Goal: Task Accomplishment & Management: Manage account settings

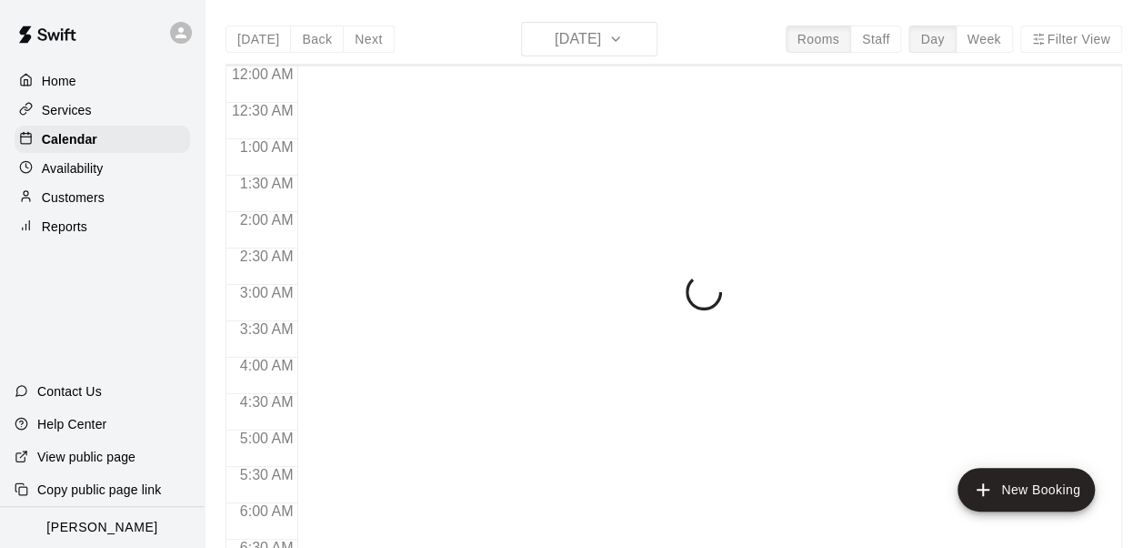
scroll to position [976, 0]
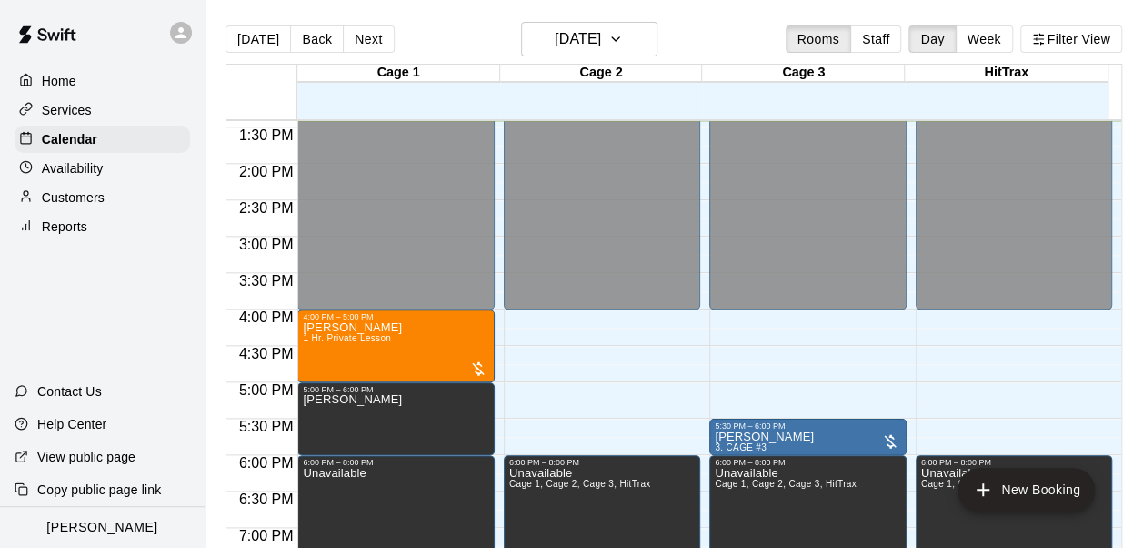
click at [180, 35] on icon at bounding box center [181, 32] width 11 height 11
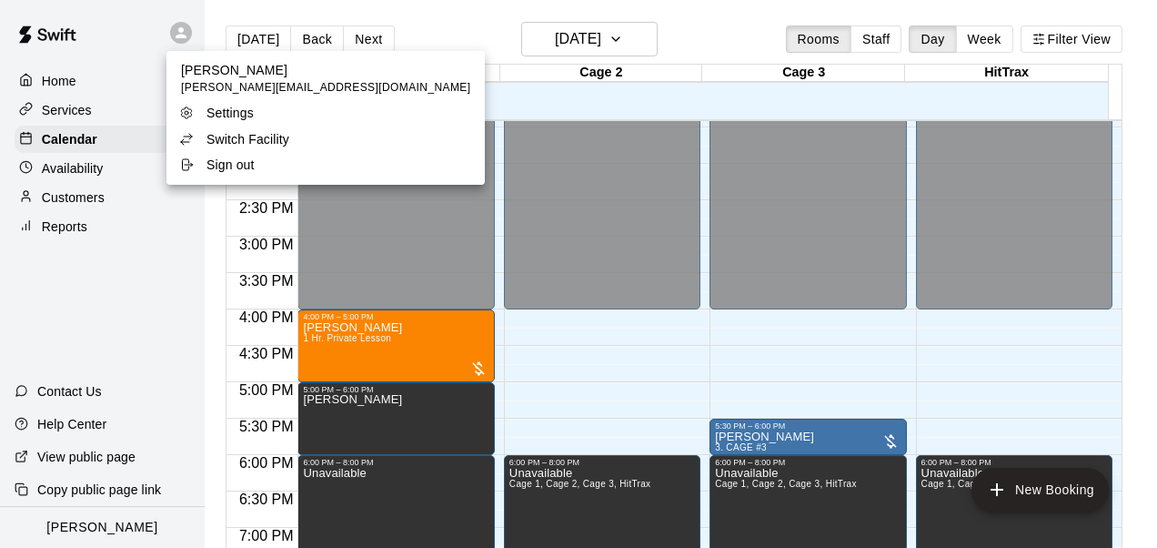
click at [211, 141] on p "Switch Facility" at bounding box center [247, 139] width 83 height 18
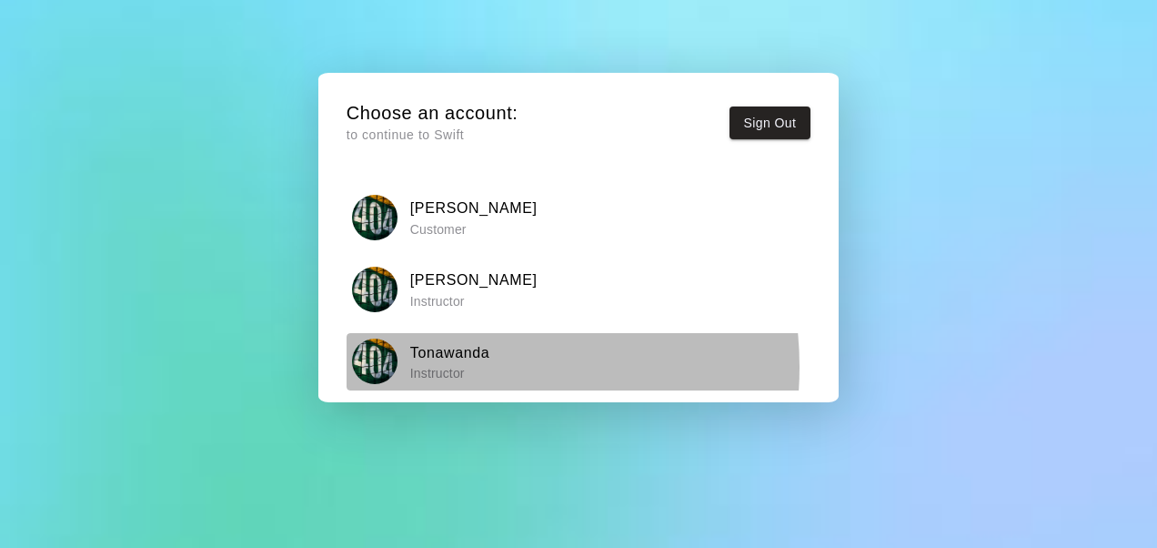
click at [444, 366] on p "Instructor" at bounding box center [450, 373] width 80 height 18
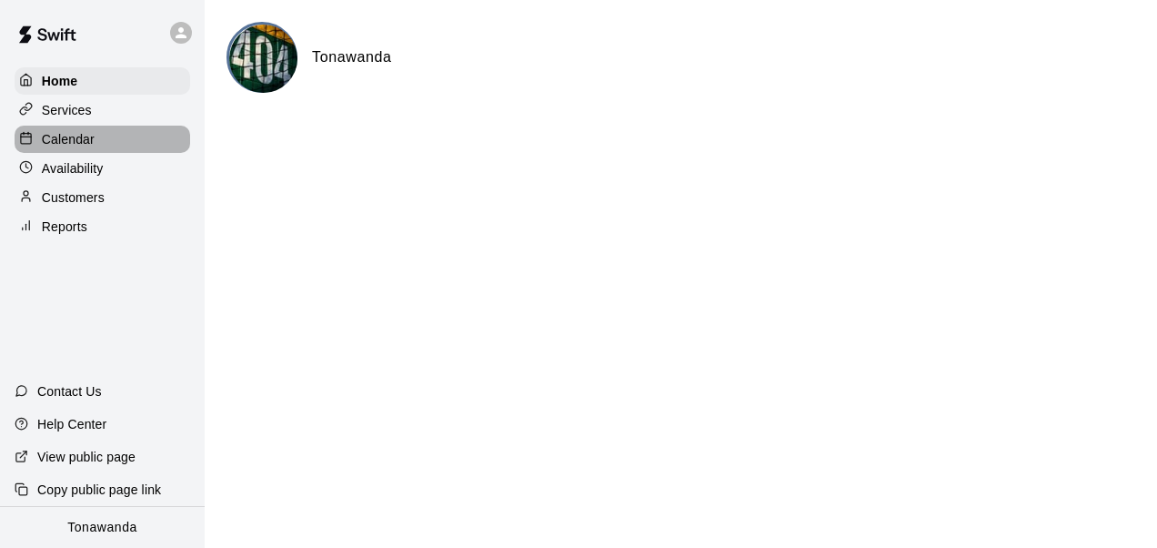
click at [58, 146] on p "Calendar" at bounding box center [68, 139] width 53 height 18
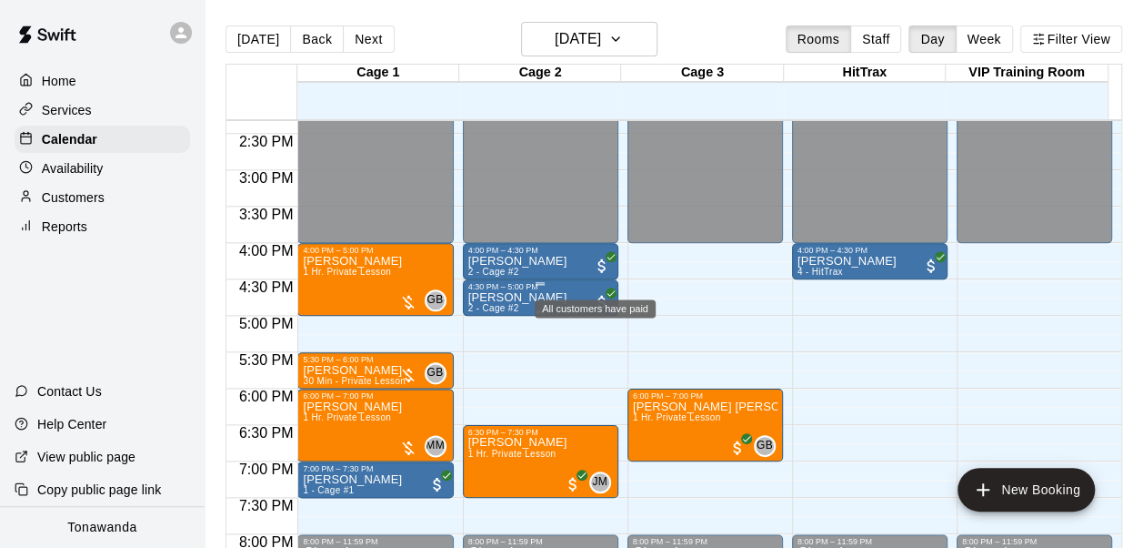
scroll to position [1067, 0]
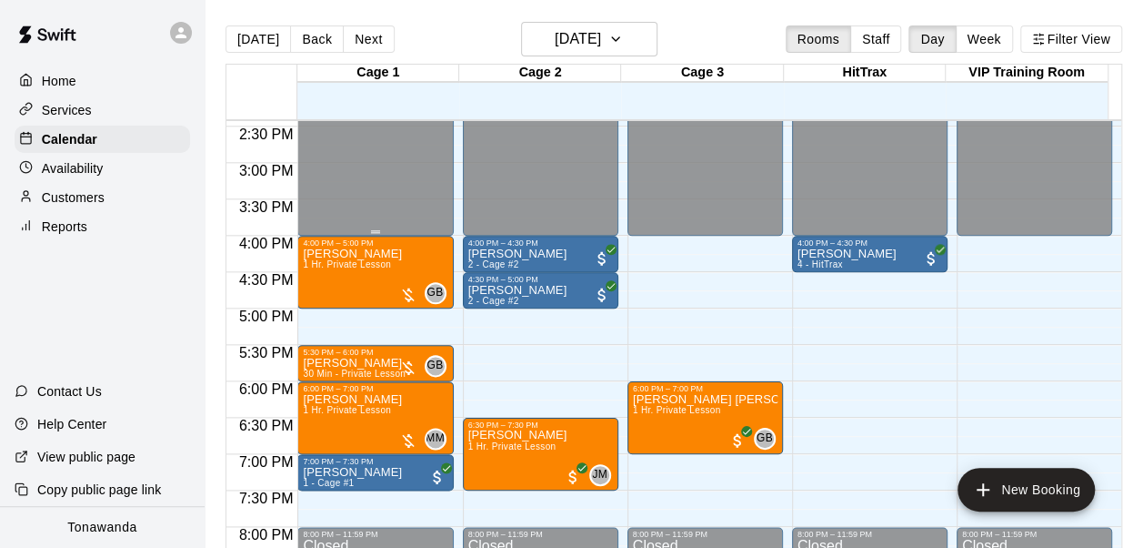
scroll to position [1075, 0]
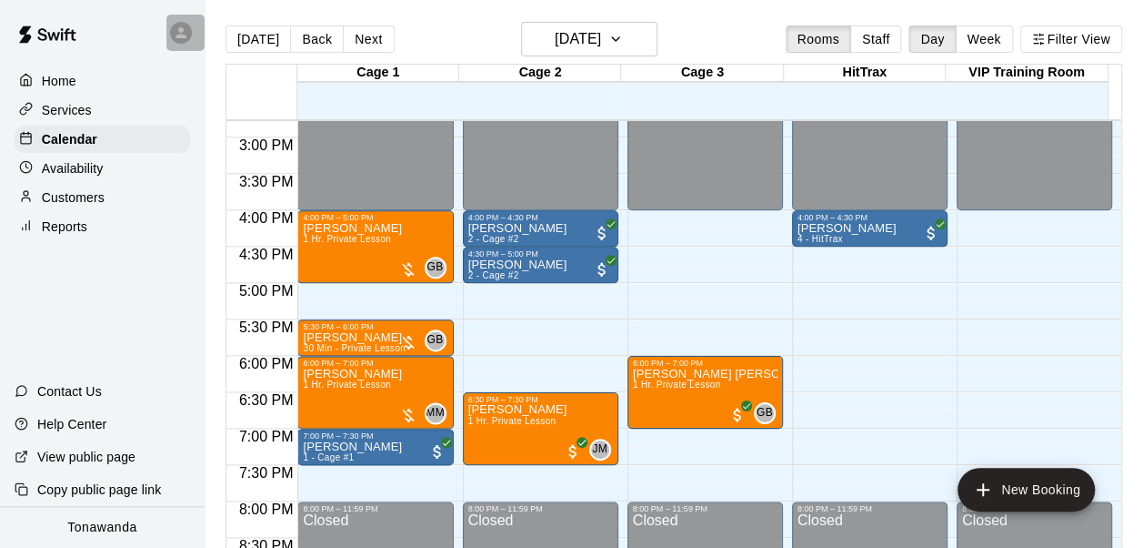
click at [184, 33] on icon at bounding box center [181, 33] width 16 height 16
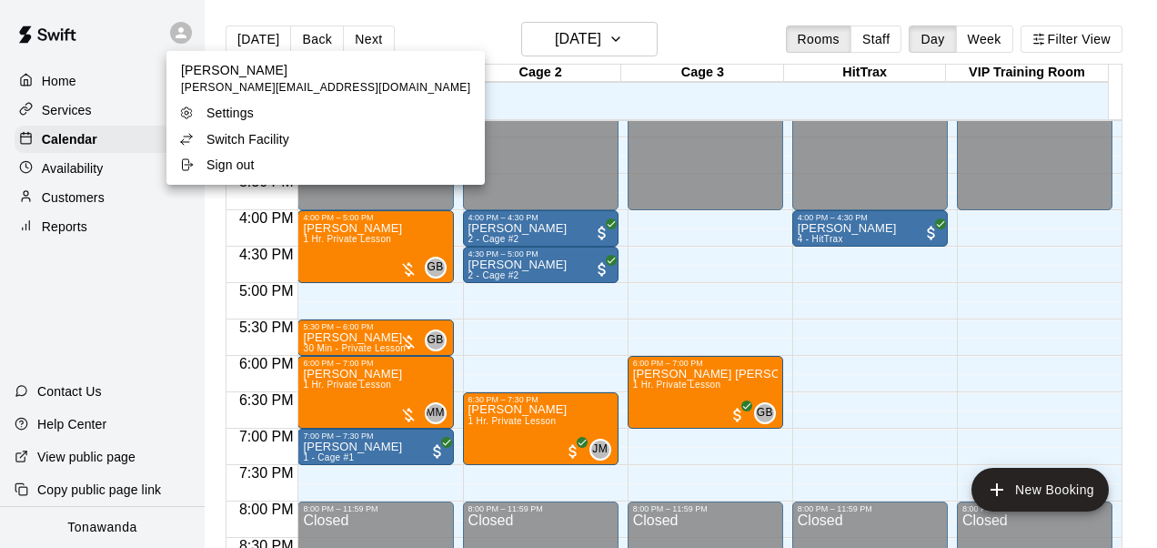
click at [351, 24] on div at bounding box center [578, 274] width 1157 height 548
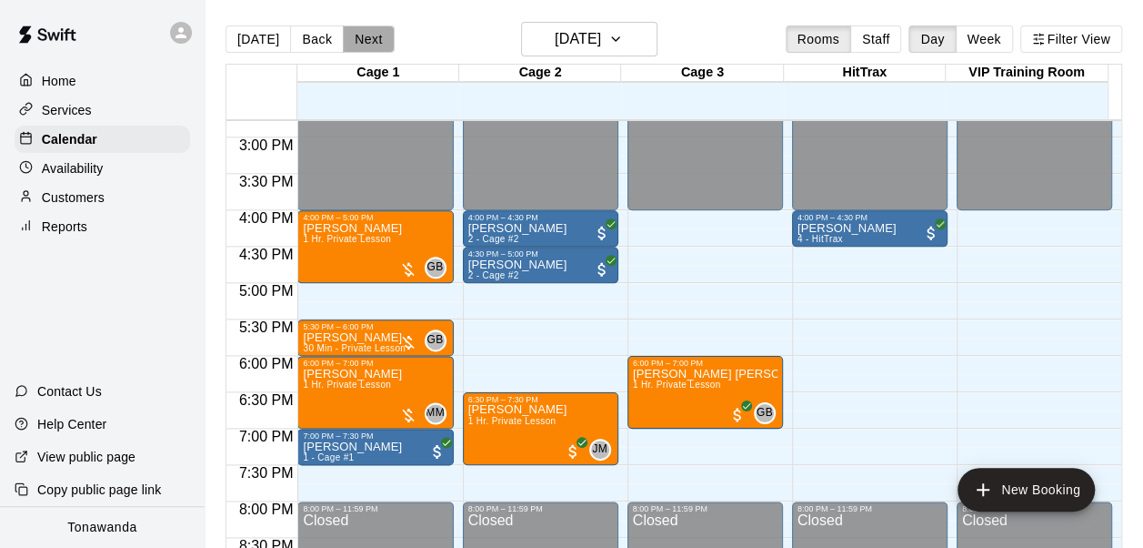
click at [353, 33] on button "Next" at bounding box center [368, 38] width 51 height 27
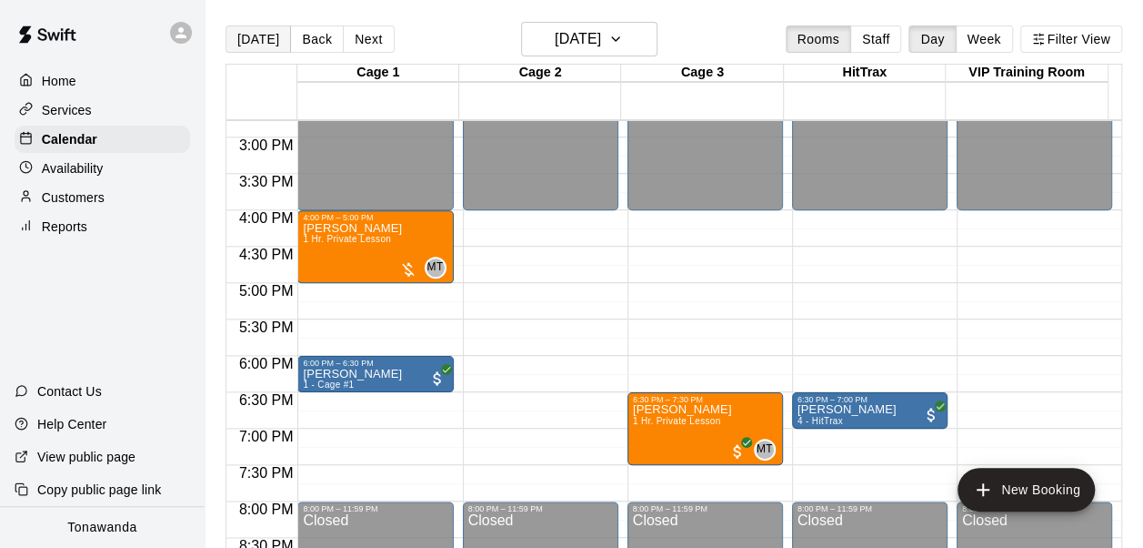
click at [242, 35] on button "[DATE]" at bounding box center [258, 38] width 65 height 27
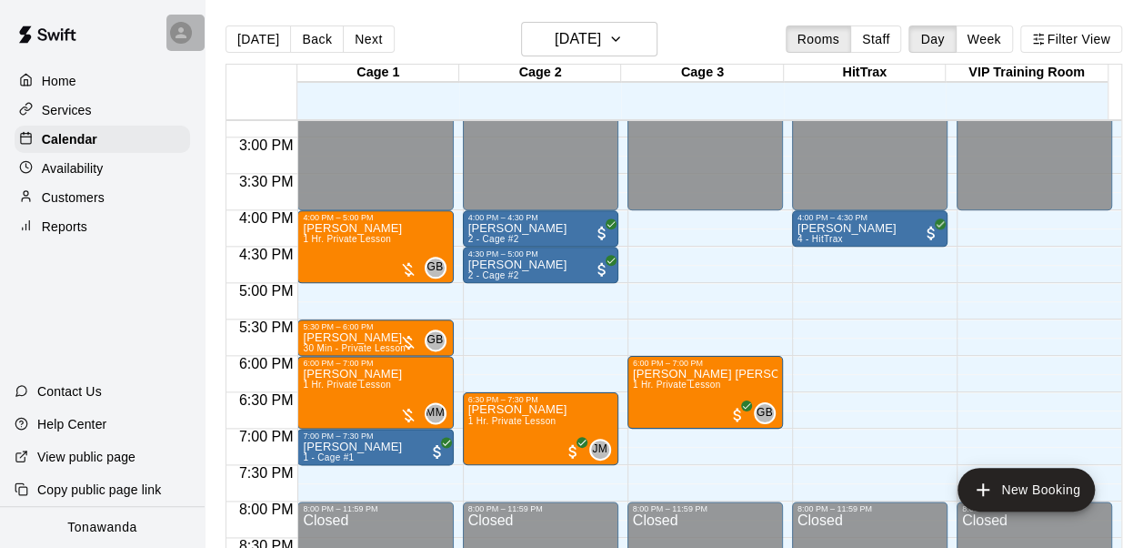
click at [193, 35] on div at bounding box center [185, 33] width 38 height 36
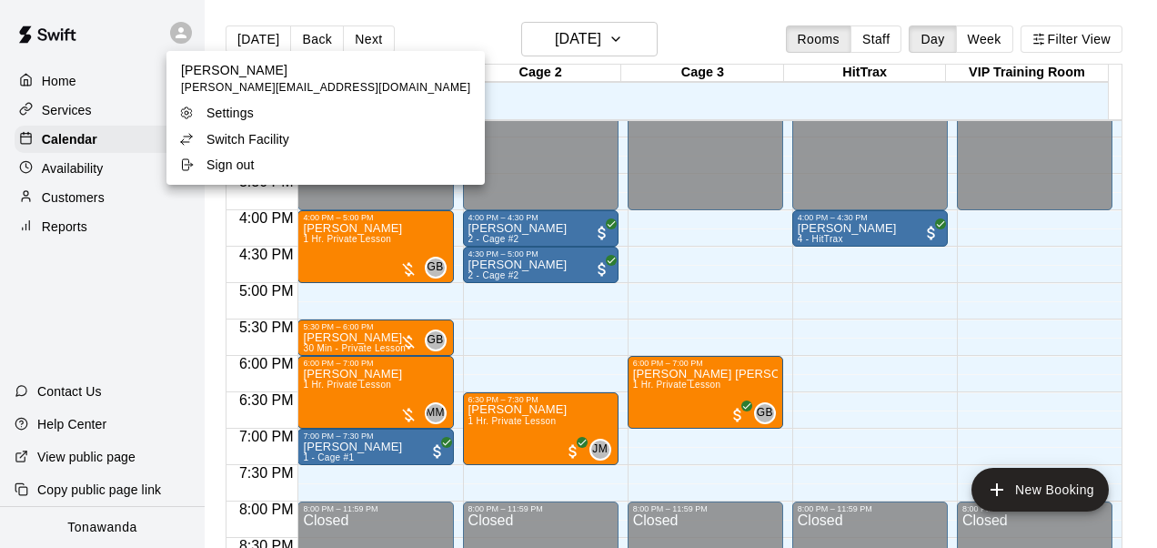
click at [210, 145] on p "Switch Facility" at bounding box center [247, 139] width 83 height 18
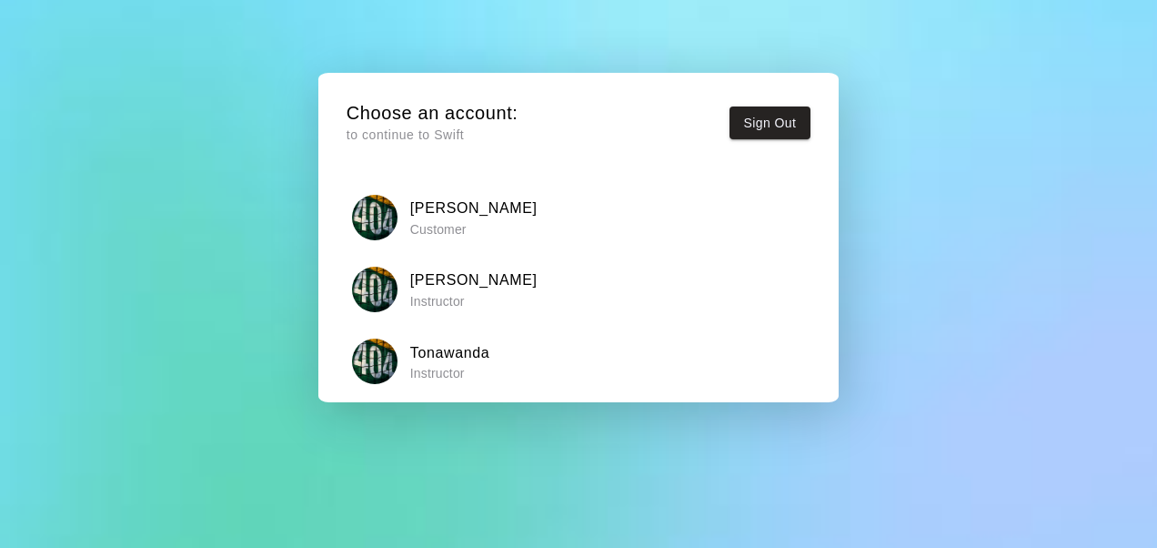
click at [484, 284] on div "[PERSON_NAME] Instructor" at bounding box center [578, 289] width 452 height 45
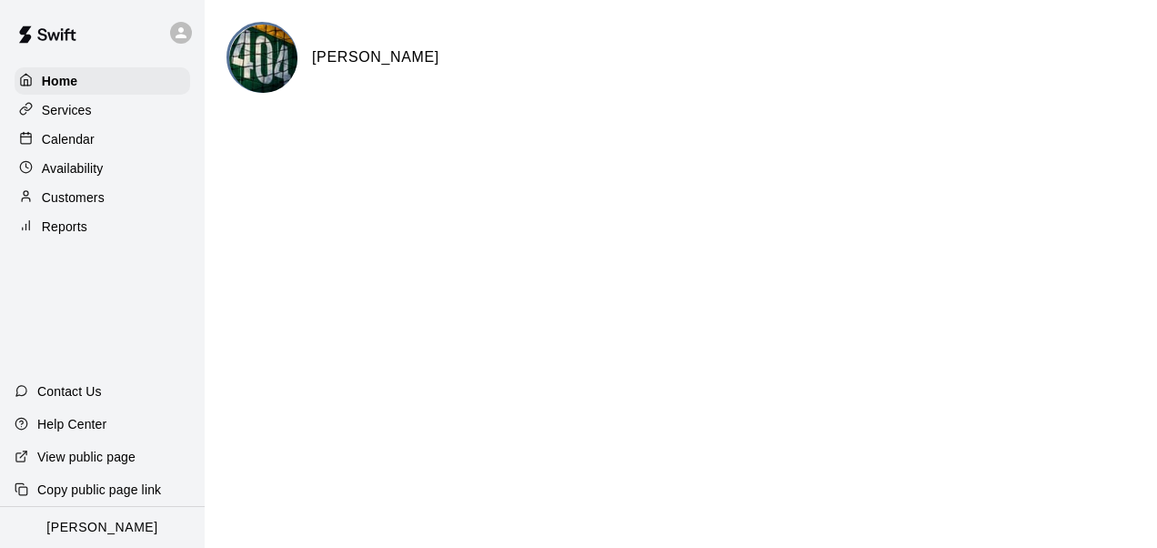
click at [90, 142] on p "Calendar" at bounding box center [68, 139] width 53 height 18
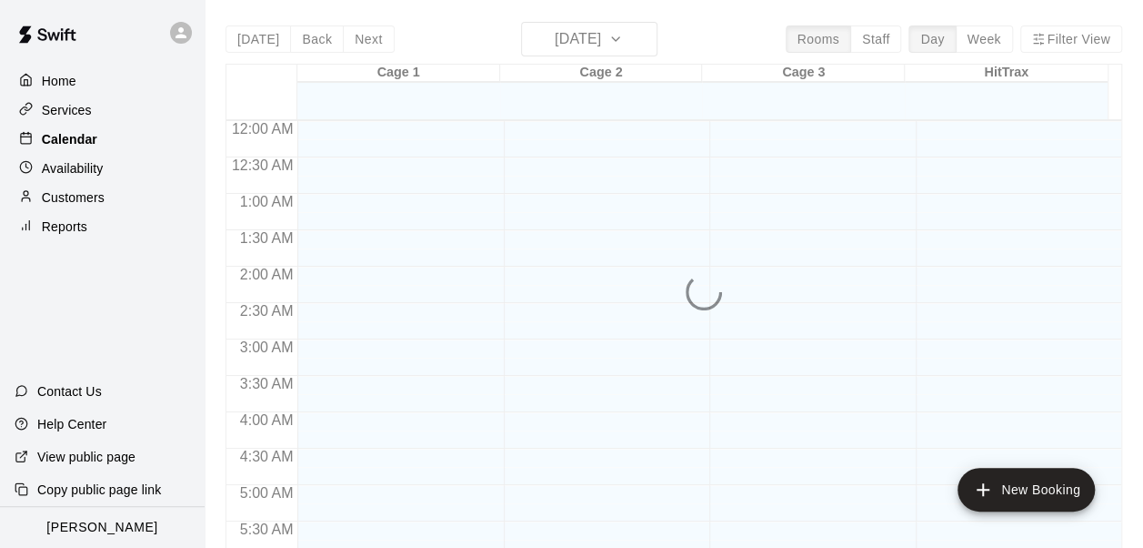
scroll to position [994, 0]
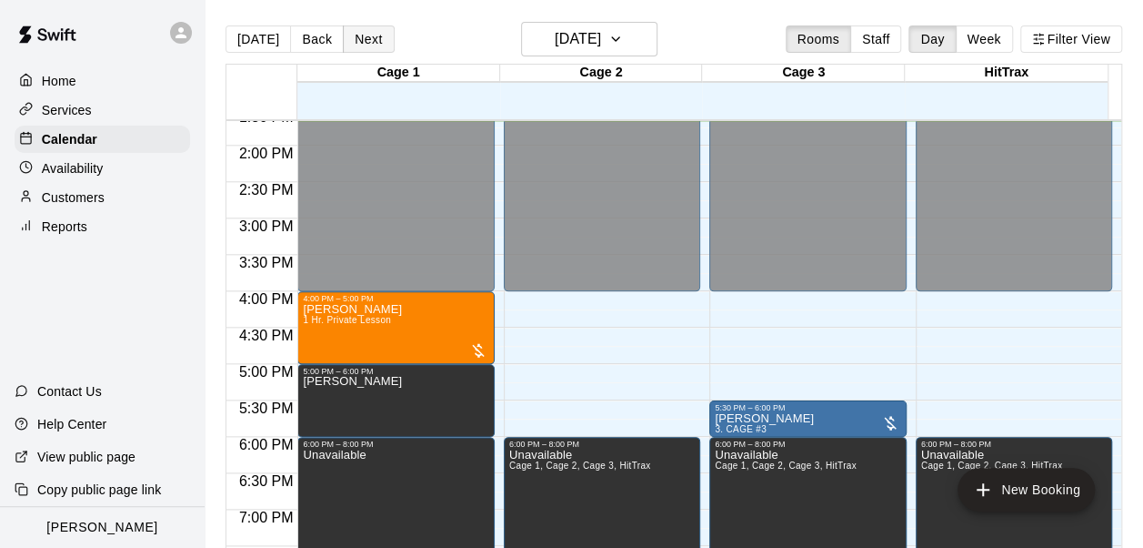
click at [357, 41] on button "Next" at bounding box center [368, 38] width 51 height 27
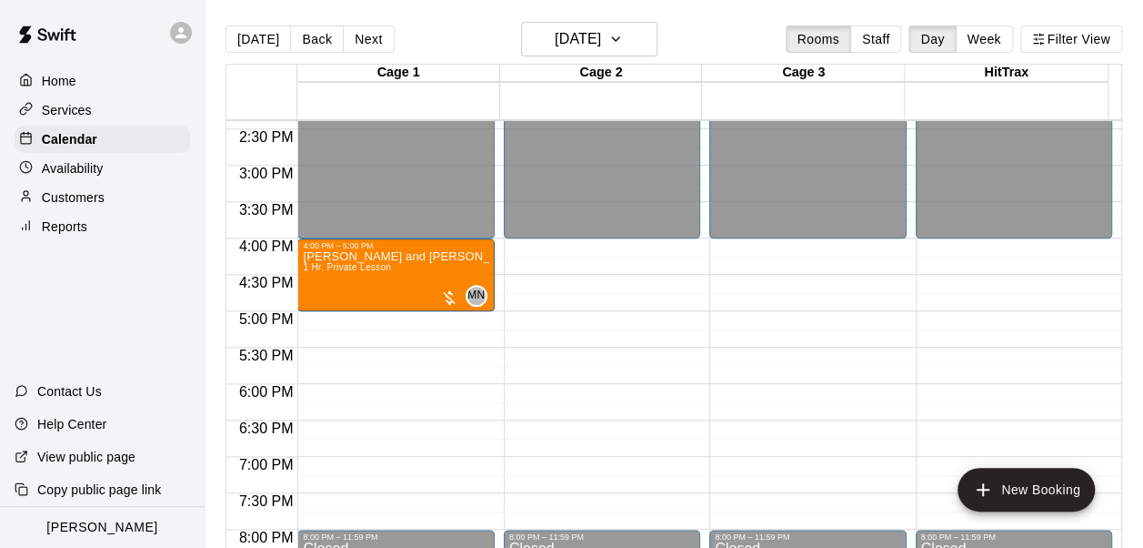
scroll to position [1085, 0]
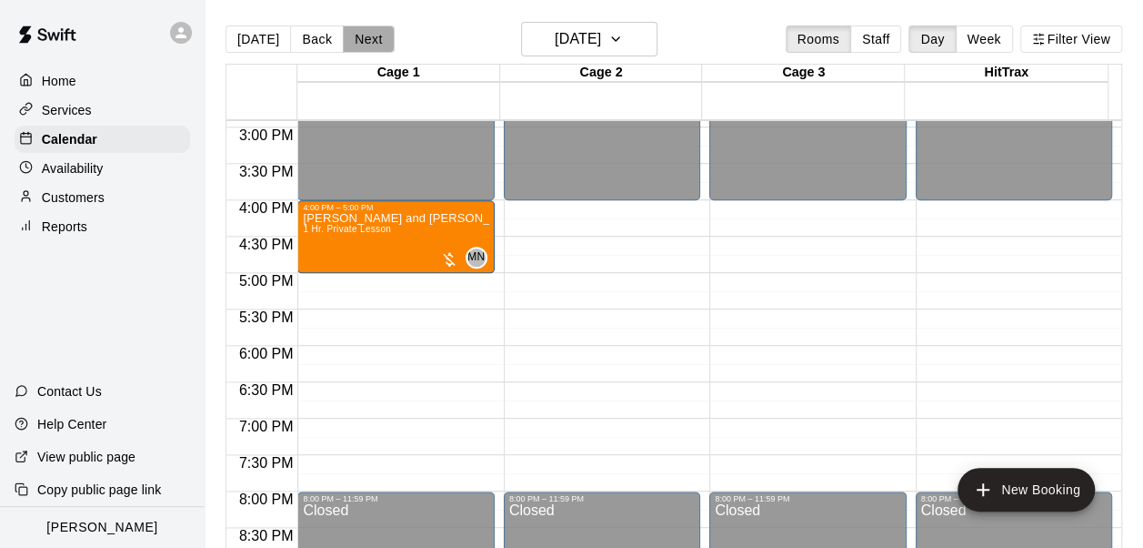
click at [379, 37] on button "Next" at bounding box center [368, 38] width 51 height 27
